Goal: Information Seeking & Learning: Learn about a topic

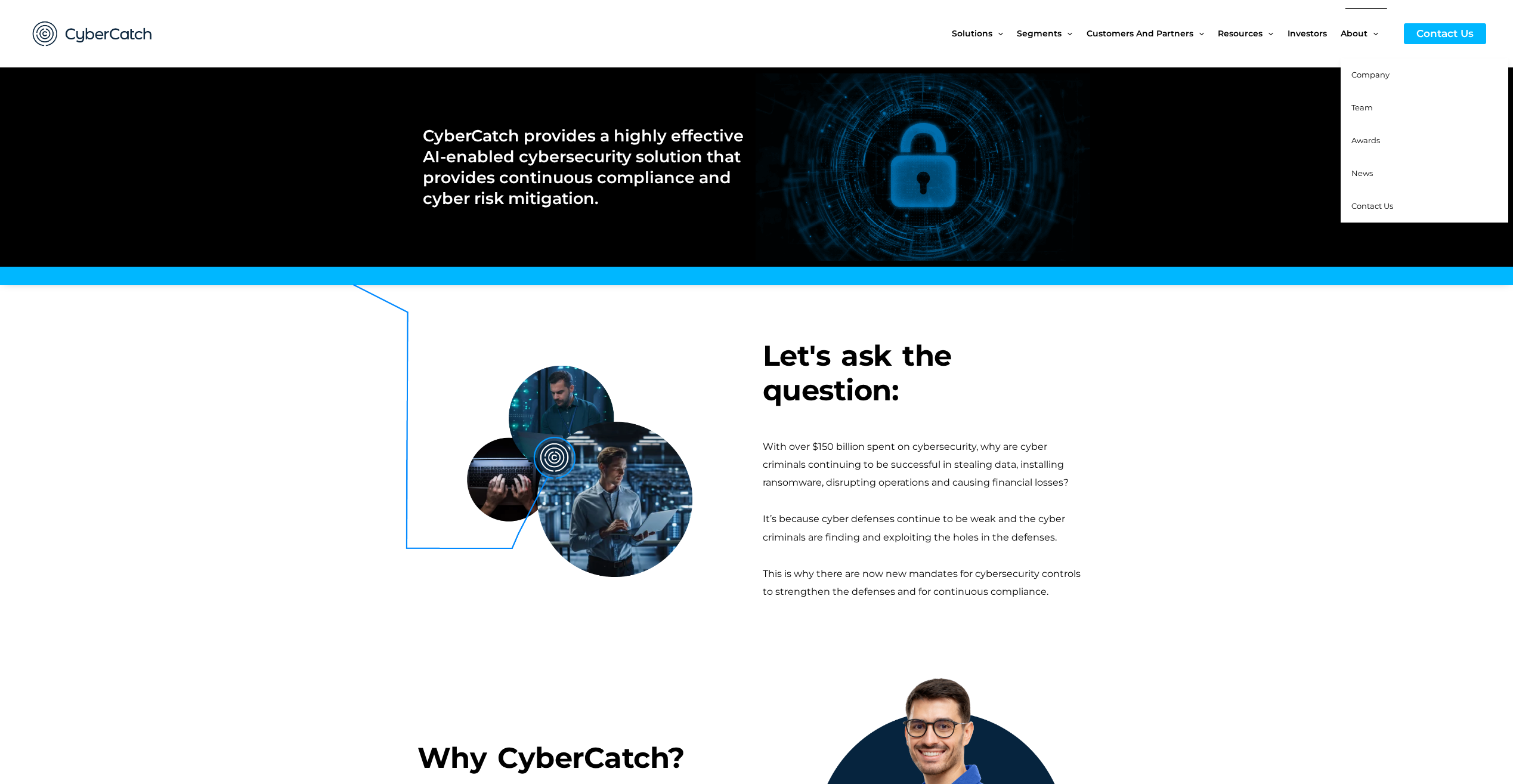
click at [1368, 72] on span "Company" at bounding box center [1371, 74] width 38 height 9
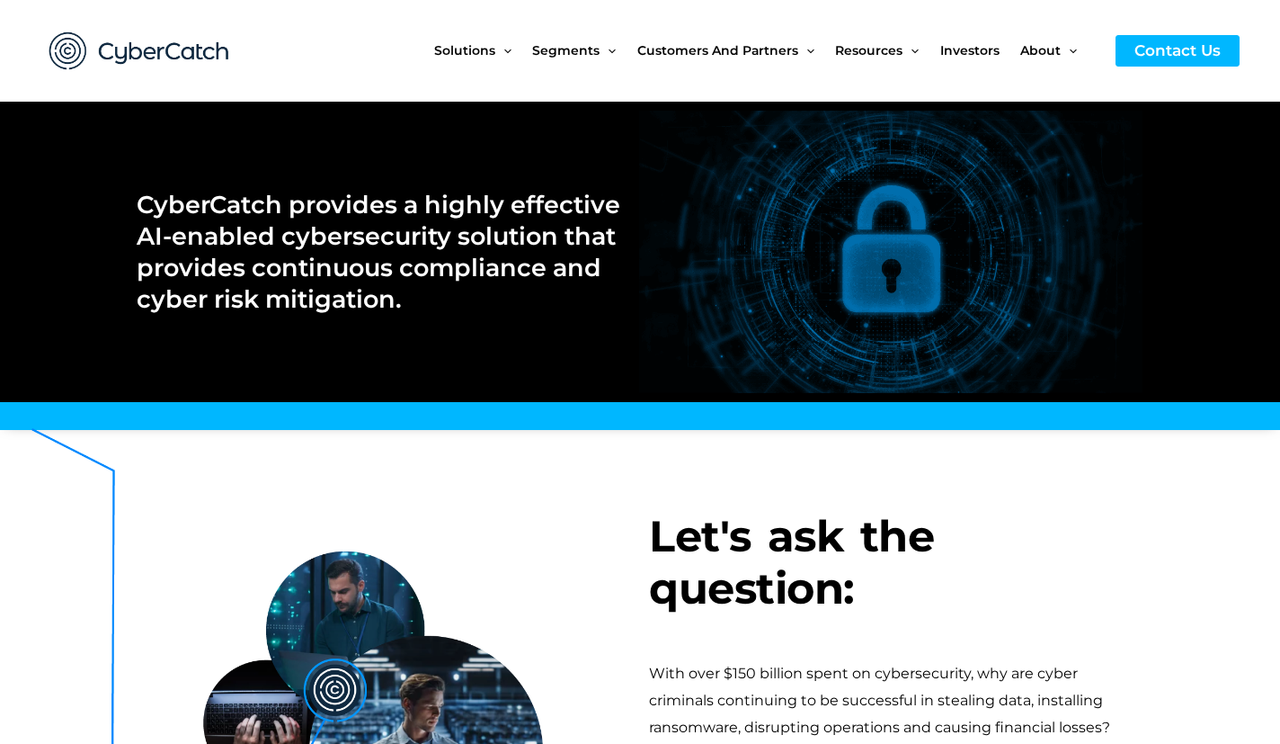
click at [380, 270] on h2 "CyberCatch provides a highly effective AI-enabled cybersecurity solution that p…" at bounding box center [379, 252] width 485 height 126
